Goal: Task Accomplishment & Management: Manage account settings

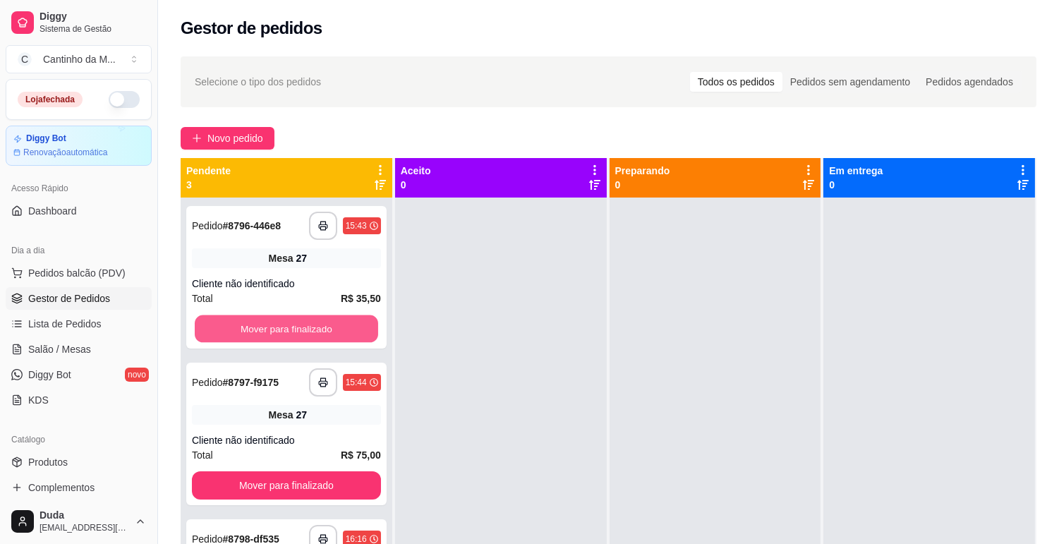
click at [236, 336] on button "Mover para finalizado" at bounding box center [286, 329] width 183 height 28
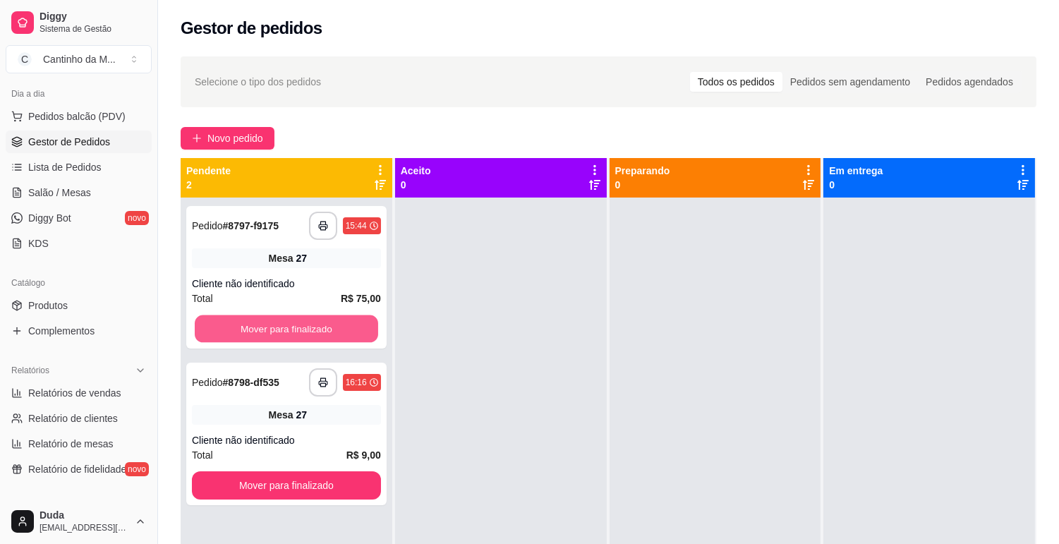
click at [236, 336] on button "Mover para finalizado" at bounding box center [286, 329] width 183 height 28
click at [236, 336] on div "Mover para finalizado" at bounding box center [286, 329] width 189 height 28
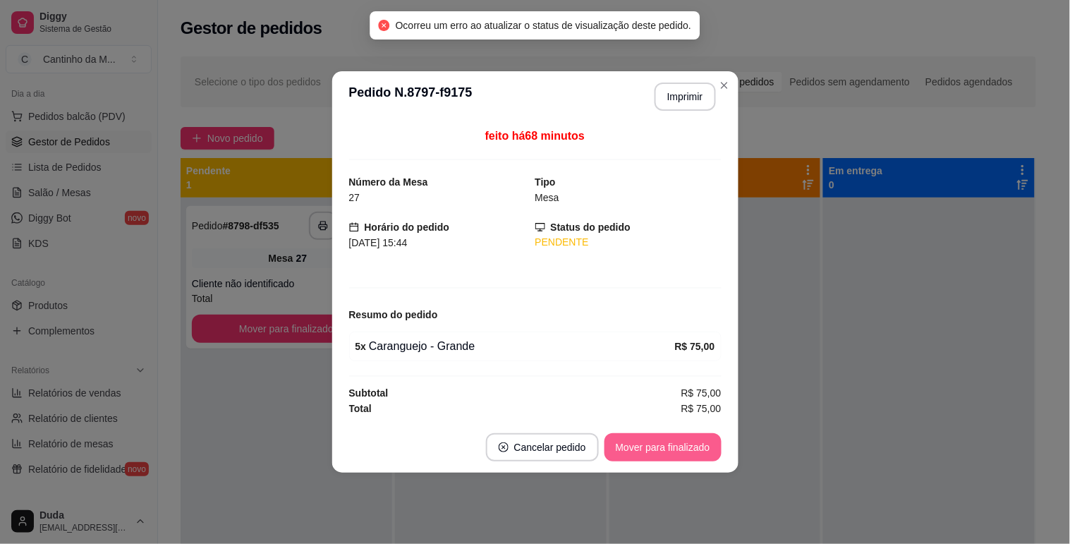
click at [635, 454] on button "Mover para finalizado" at bounding box center [663, 447] width 117 height 28
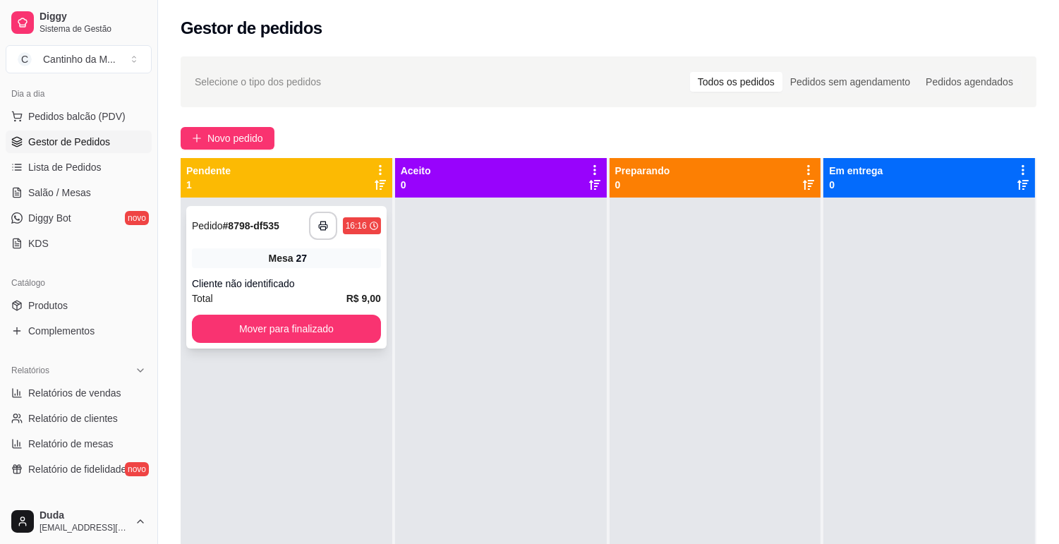
drag, startPoint x: 294, startPoint y: 298, endPoint x: 300, endPoint y: 318, distance: 20.5
click at [300, 318] on div "**********" at bounding box center [286, 277] width 200 height 143
click at [301, 326] on button "Mover para finalizado" at bounding box center [286, 329] width 183 height 28
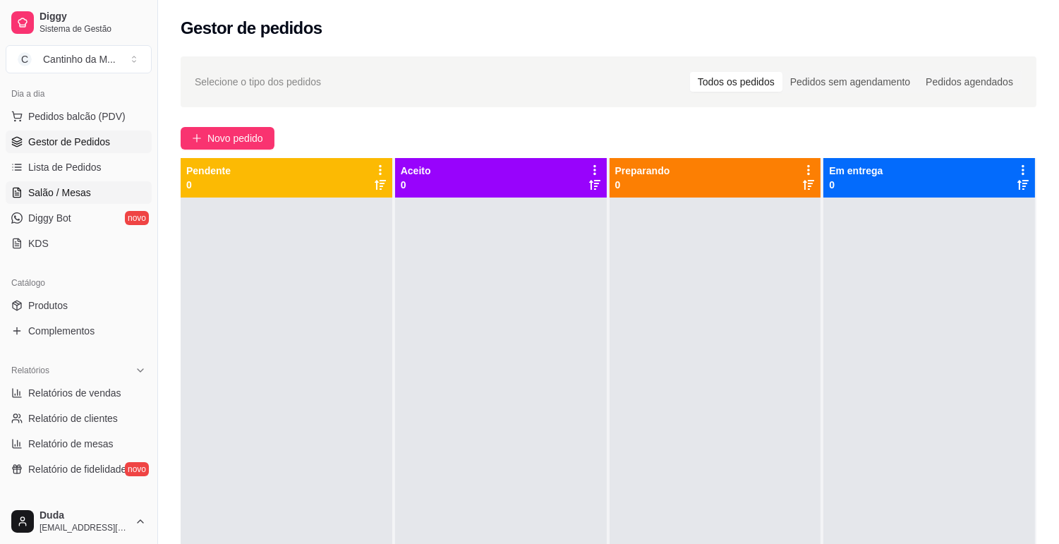
click at [74, 194] on span "Salão / Mesas" at bounding box center [59, 193] width 63 height 14
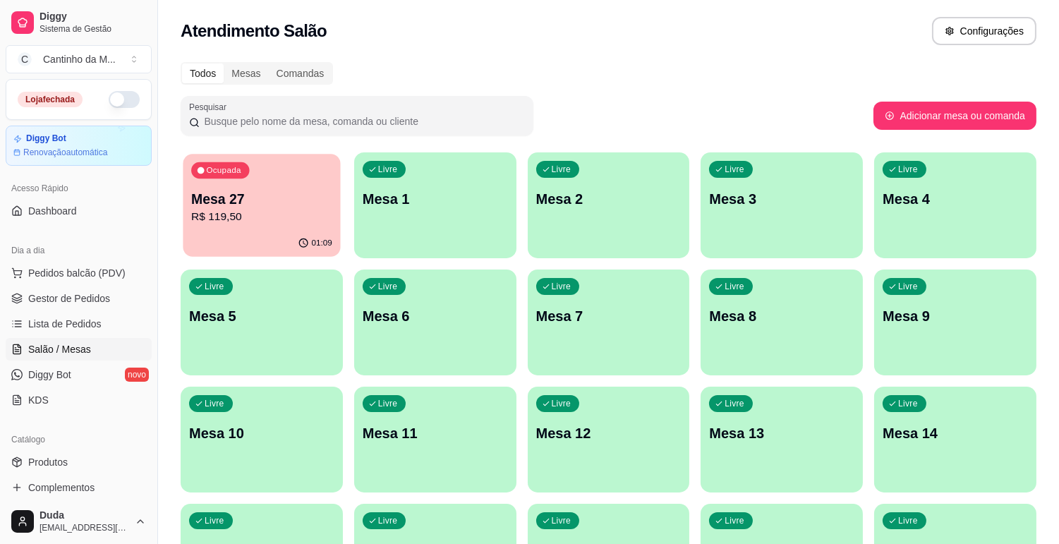
click at [279, 206] on p "Mesa 27" at bounding box center [261, 199] width 141 height 19
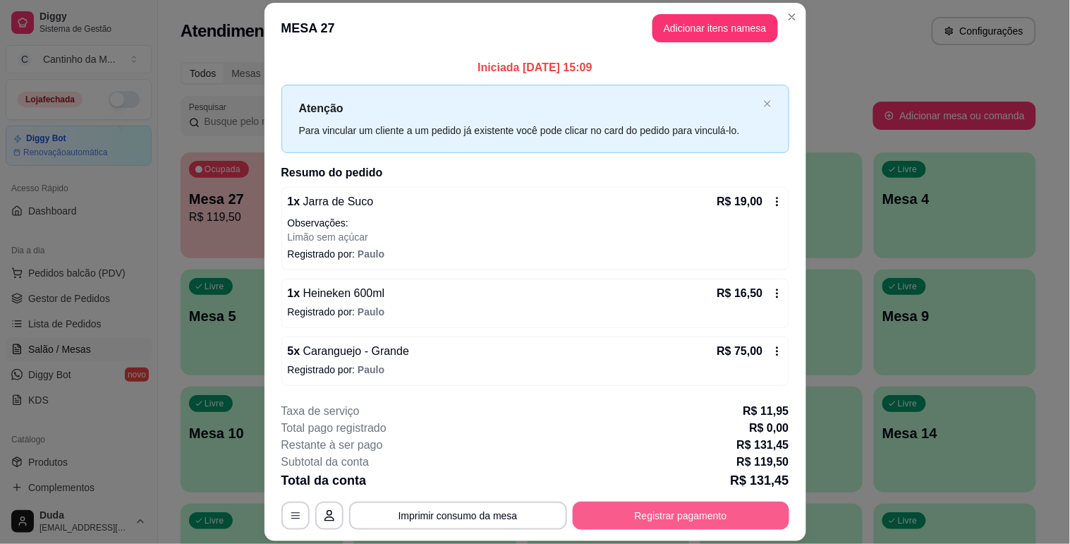
click at [676, 520] on button "Registrar pagamento" at bounding box center [681, 516] width 217 height 28
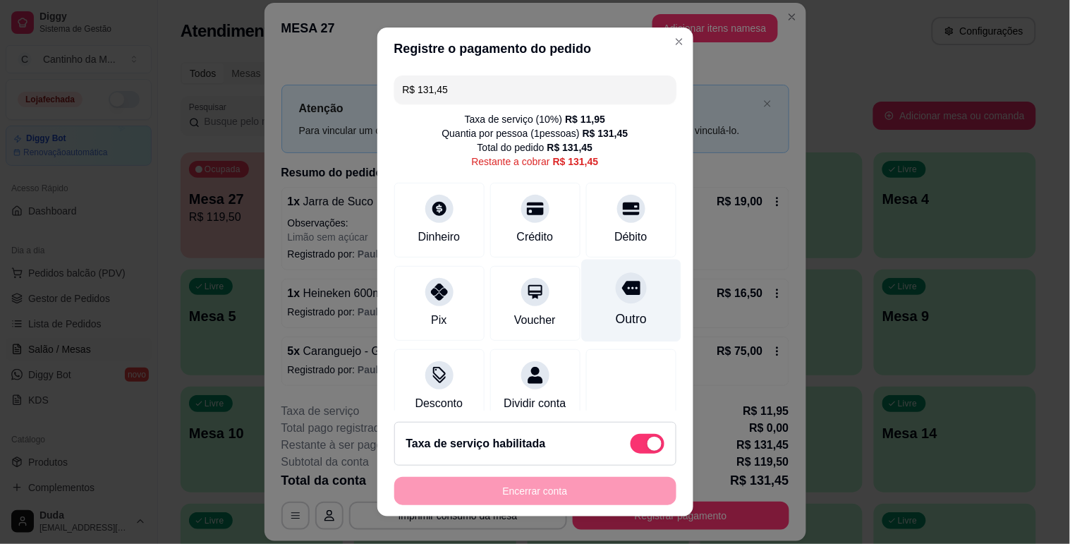
click at [625, 320] on div "Outro" at bounding box center [630, 300] width 99 height 83
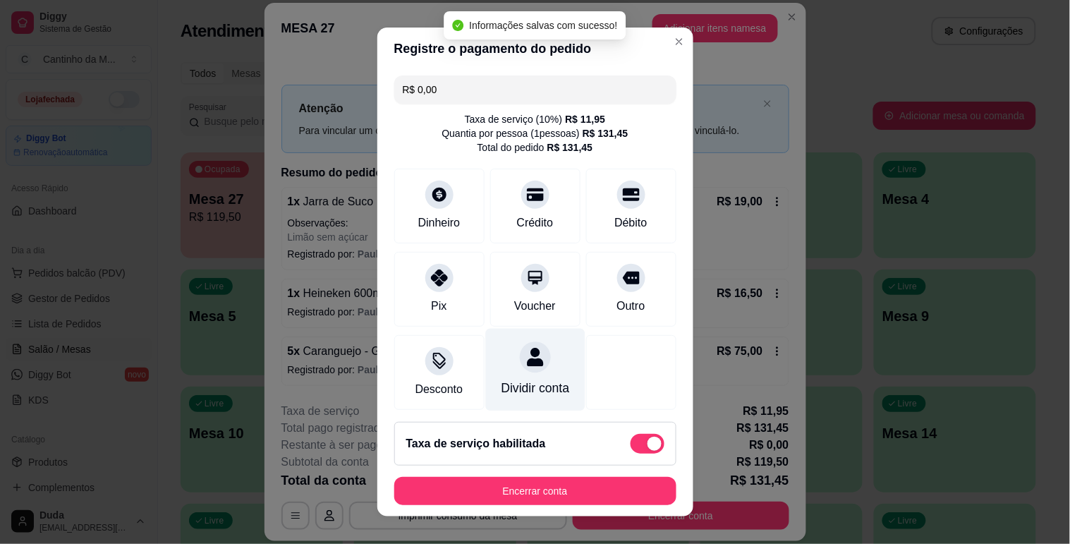
type input "R$ 0,00"
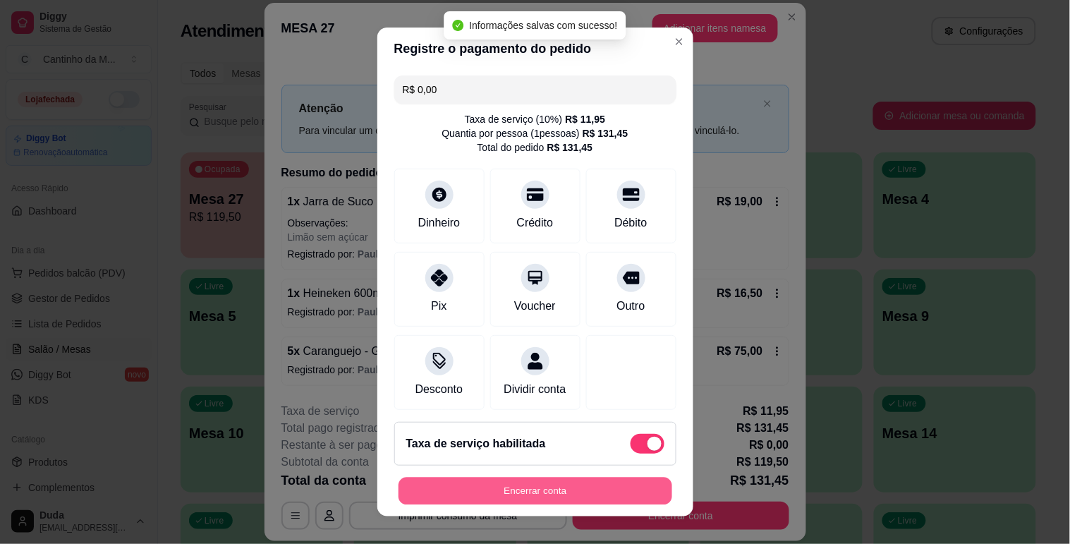
click at [559, 487] on button "Encerrar conta" at bounding box center [536, 492] width 274 height 28
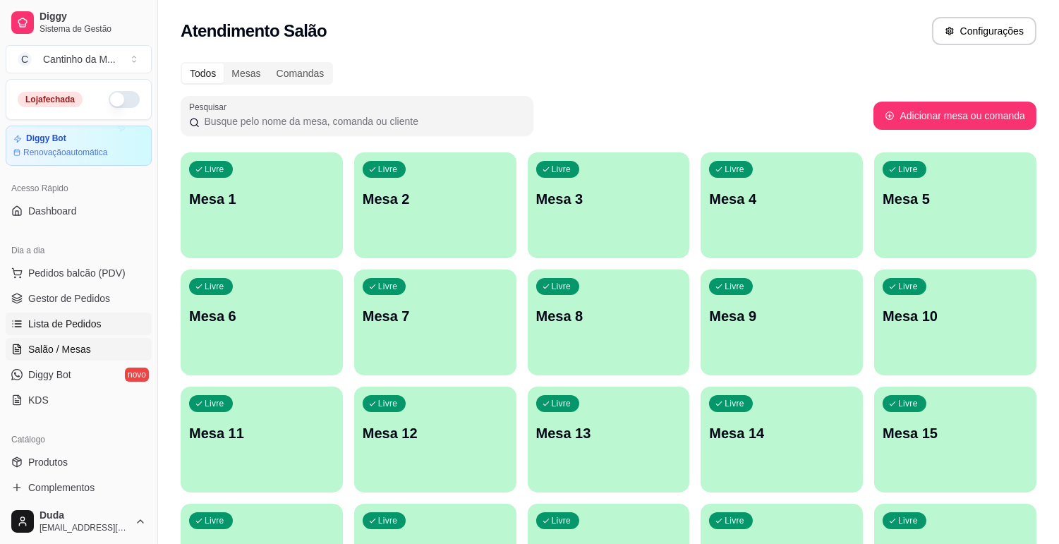
click at [58, 322] on span "Lista de Pedidos" at bounding box center [64, 324] width 73 height 14
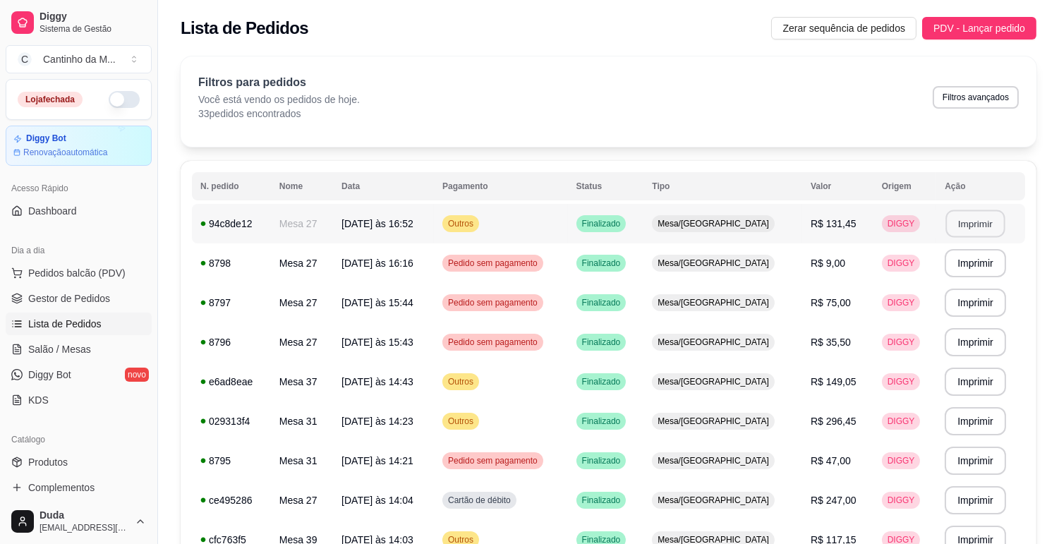
click at [968, 222] on button "Imprimir" at bounding box center [975, 224] width 59 height 28
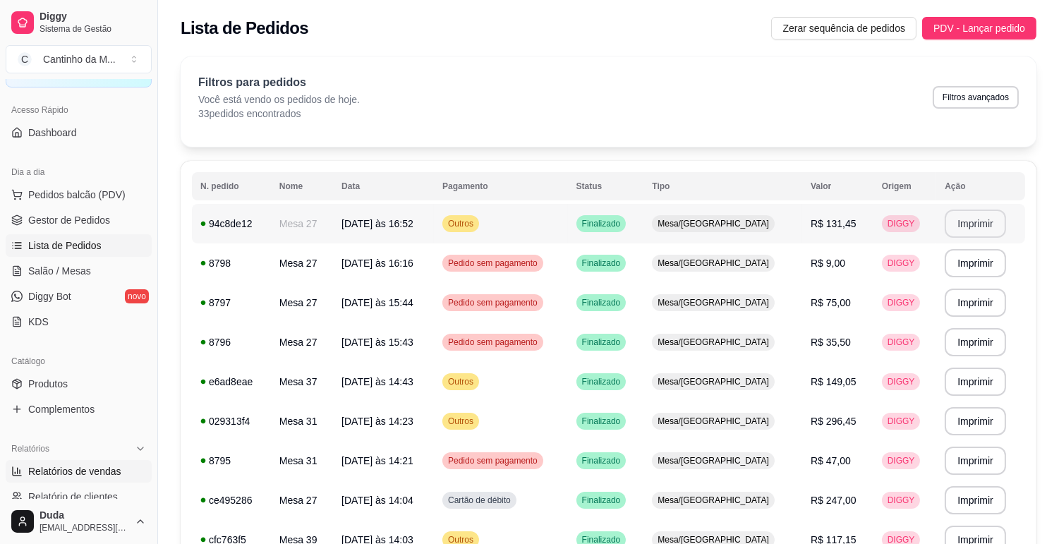
click at [111, 478] on span "Relatórios de vendas" at bounding box center [74, 471] width 93 height 14
select select "ALL"
select select "0"
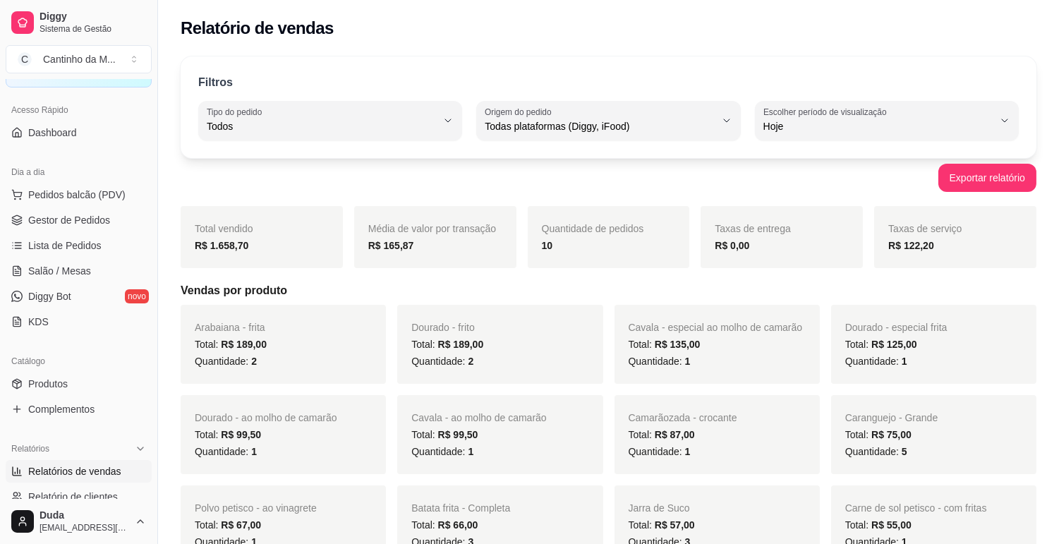
scroll to position [313, 0]
